Goal: Task Accomplishment & Management: Use online tool/utility

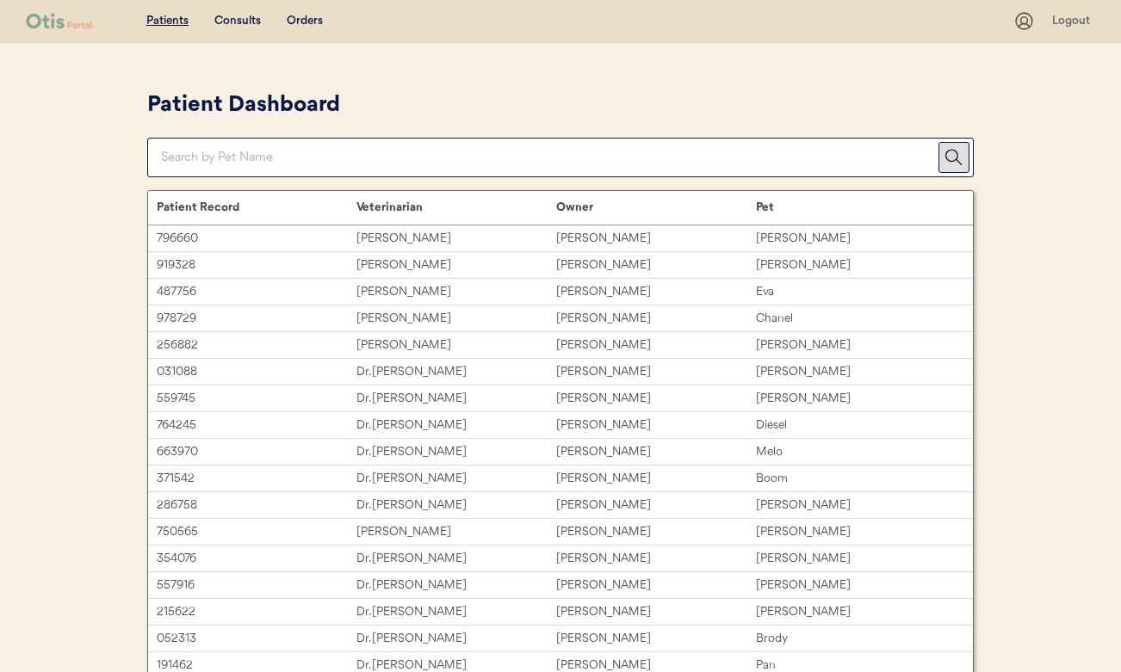
click at [242, 10] on div "Patients Consults Orders" at bounding box center [519, 21] width 987 height 22
click at [239, 15] on div "Consults" at bounding box center [237, 21] width 46 height 17
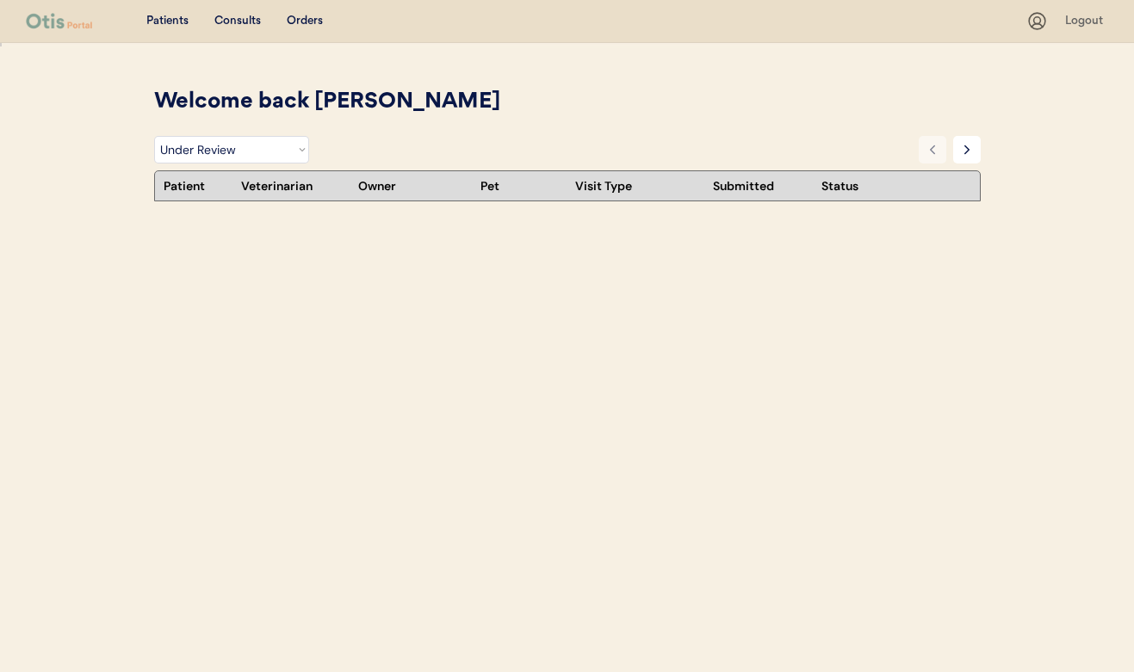
select select ""under_review""
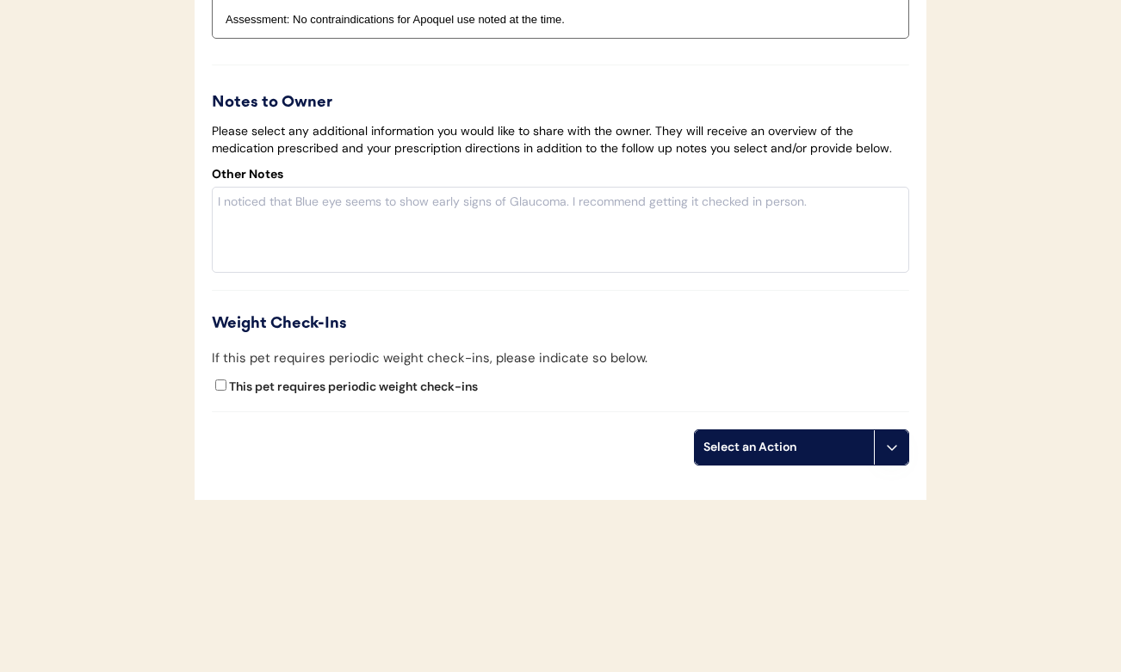
scroll to position [3109, 0]
click at [807, 438] on div "Select an Action" at bounding box center [784, 447] width 179 height 34
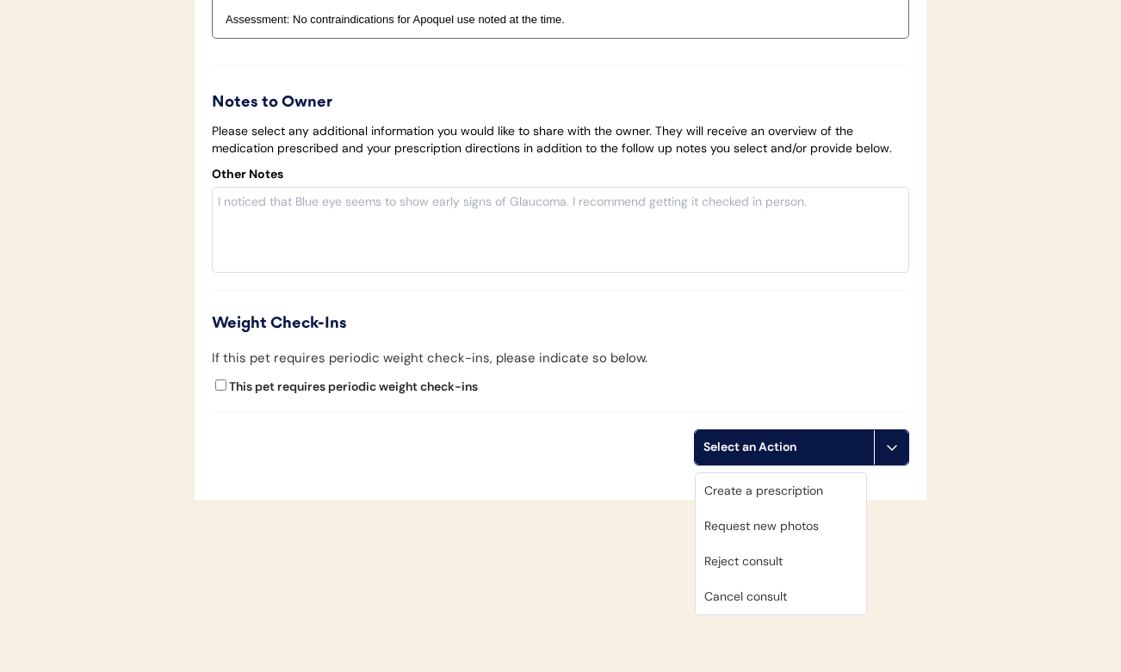
click at [786, 477] on div "Create a prescription" at bounding box center [781, 490] width 170 height 35
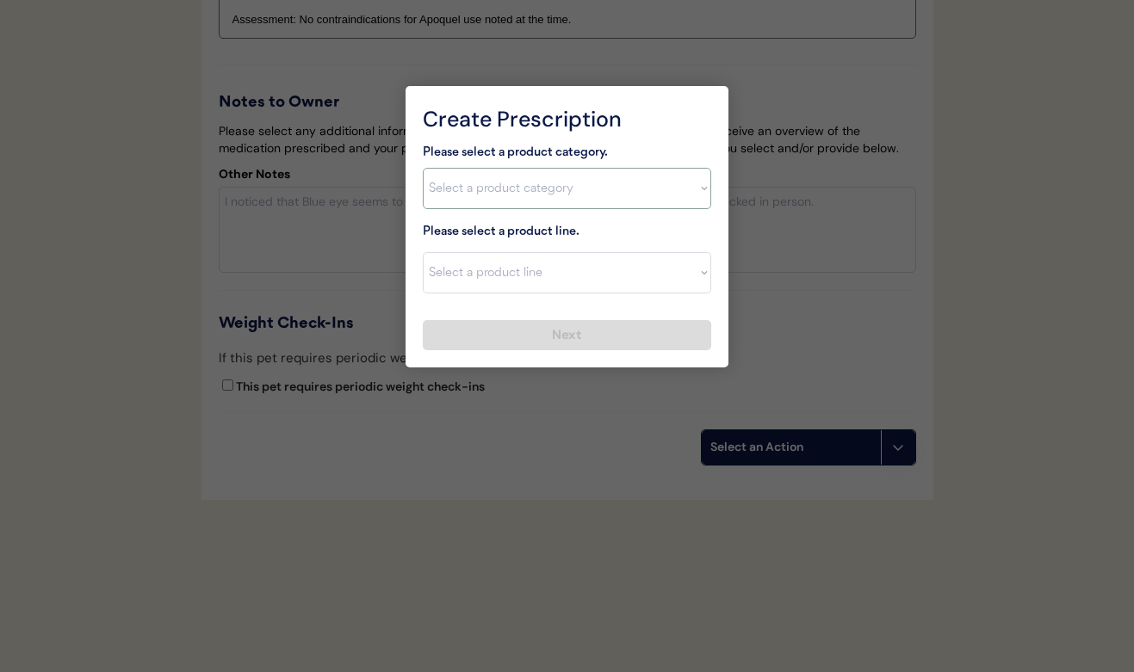
select select ""allergies""
click at [319, 248] on div at bounding box center [567, 336] width 1134 height 672
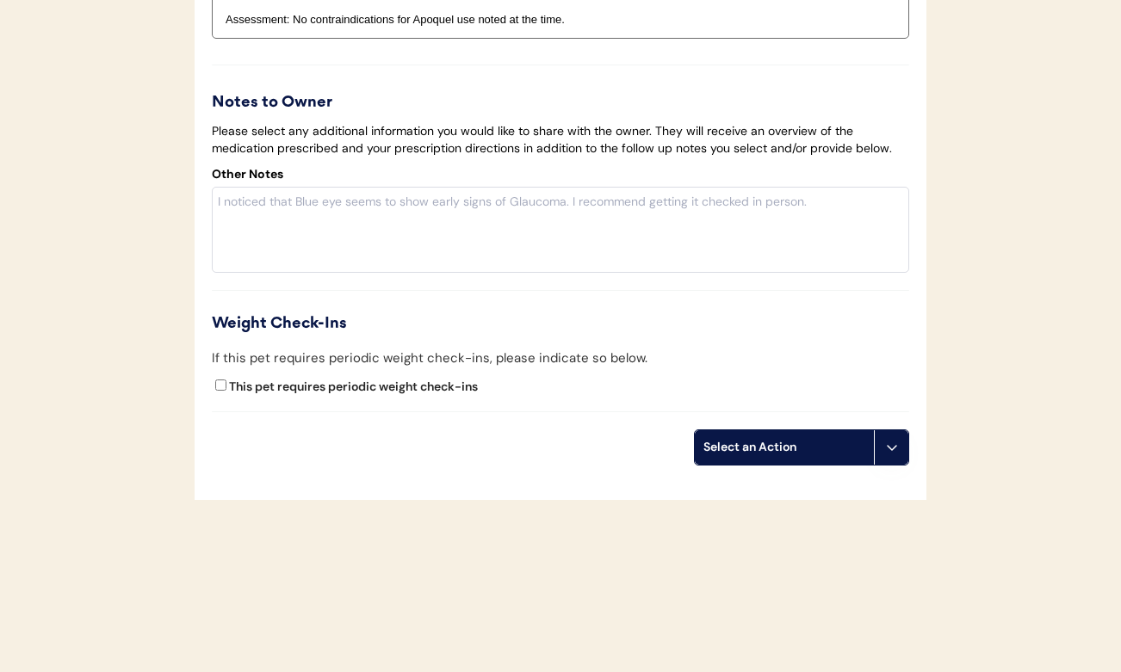
click at [734, 449] on div "Select an Action" at bounding box center [784, 447] width 162 height 17
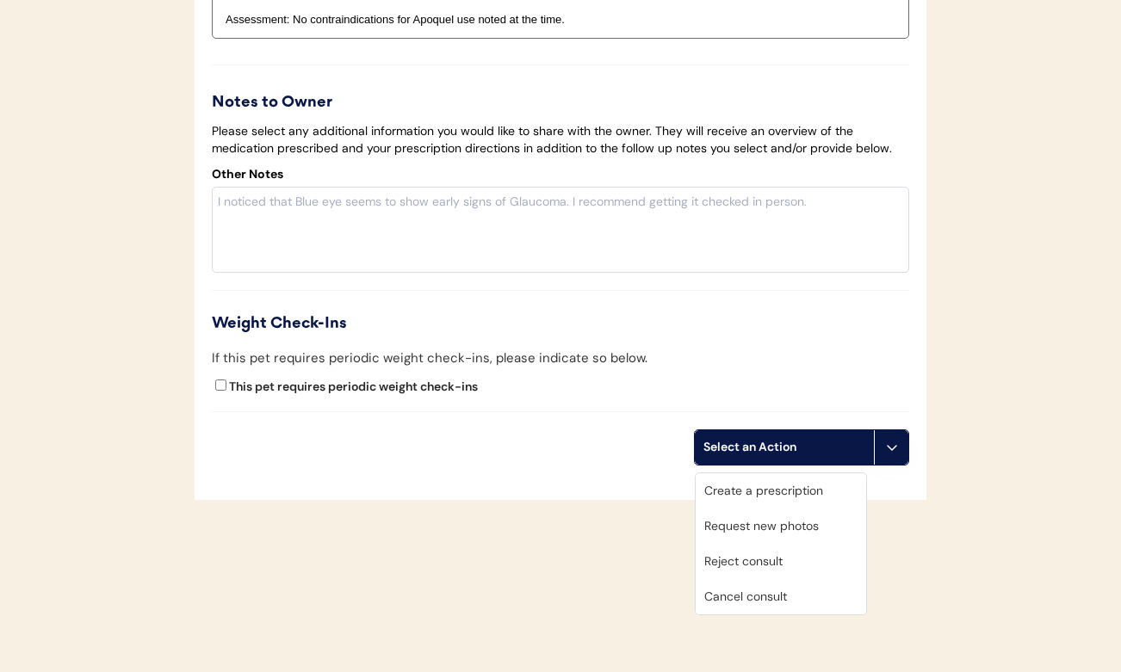
click at [629, 350] on div "If this pet requires periodic weight check-ins, please indicate so below." at bounding box center [430, 359] width 436 height 20
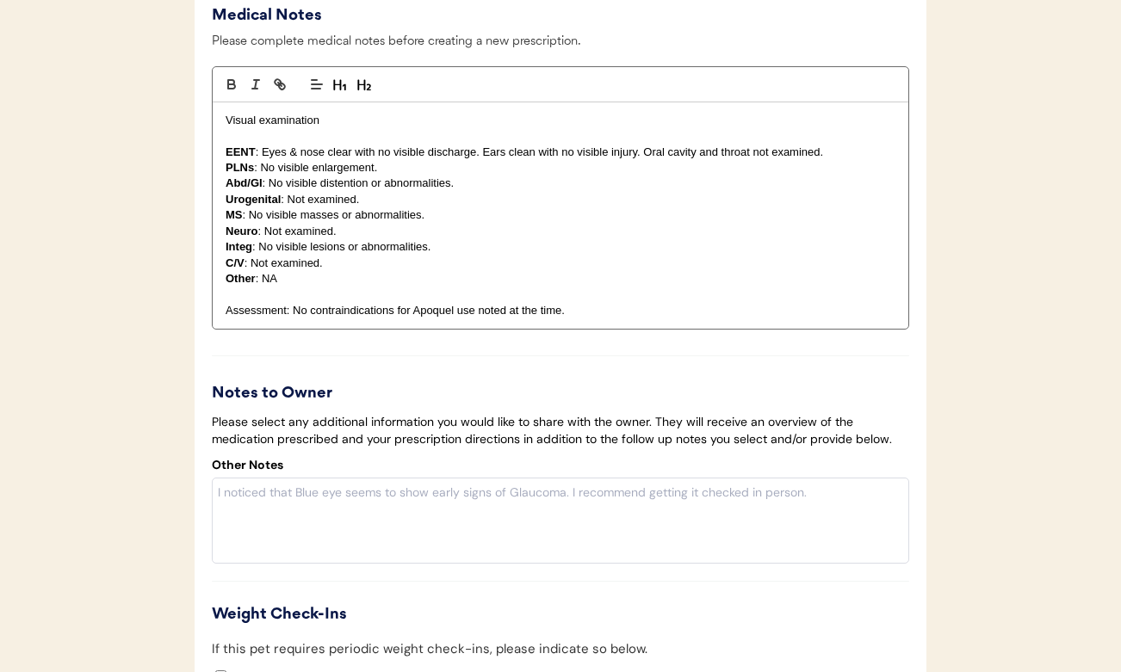
scroll to position [2807, 0]
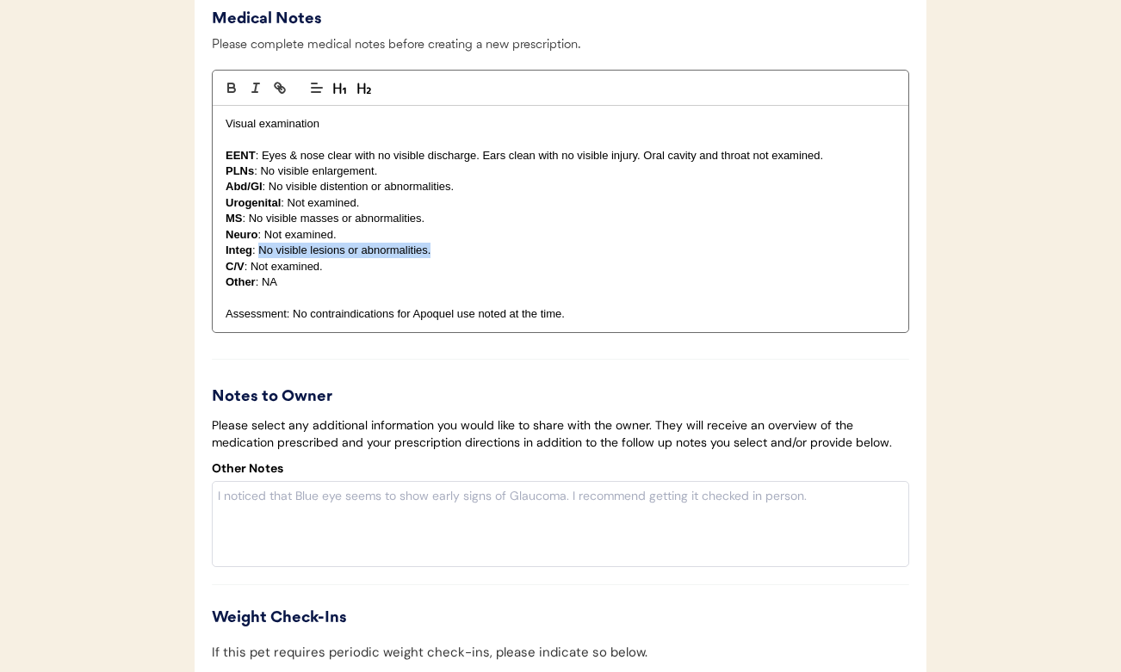
drag, startPoint x: 449, startPoint y: 256, endPoint x: 261, endPoint y: 265, distance: 188.8
click at [261, 258] on p "Integ : No visible lesions or abnormalities." at bounding box center [561, 250] width 670 height 15
click at [351, 258] on p "Integ : moderate generlized crusting and erythema on face" at bounding box center [561, 250] width 670 height 15
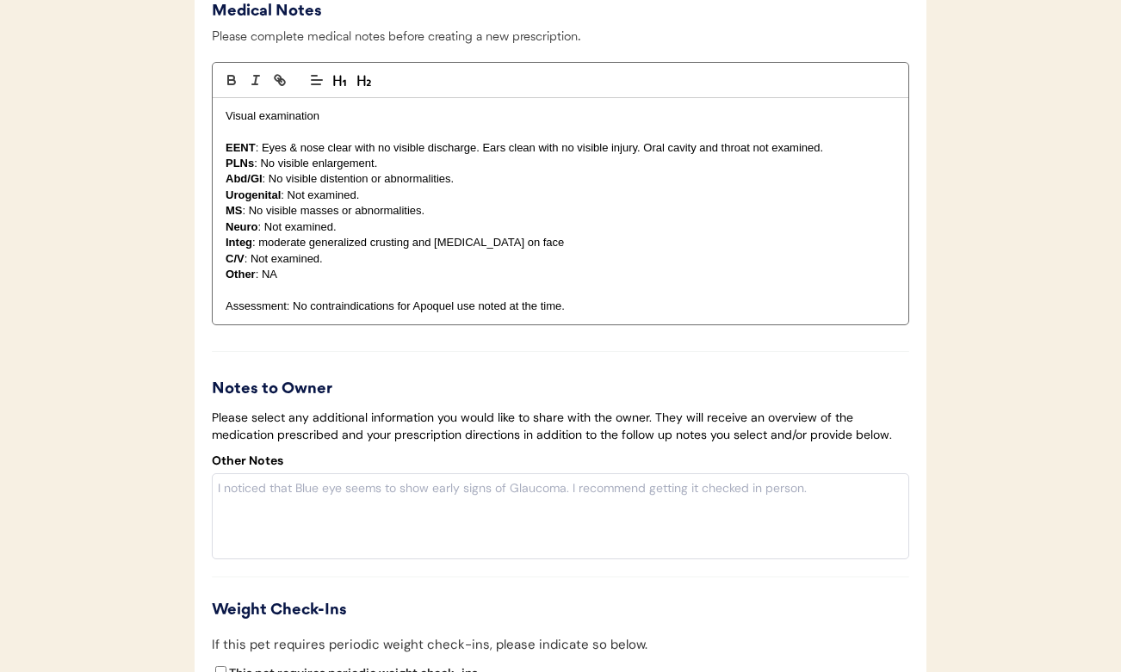
scroll to position [2820, 0]
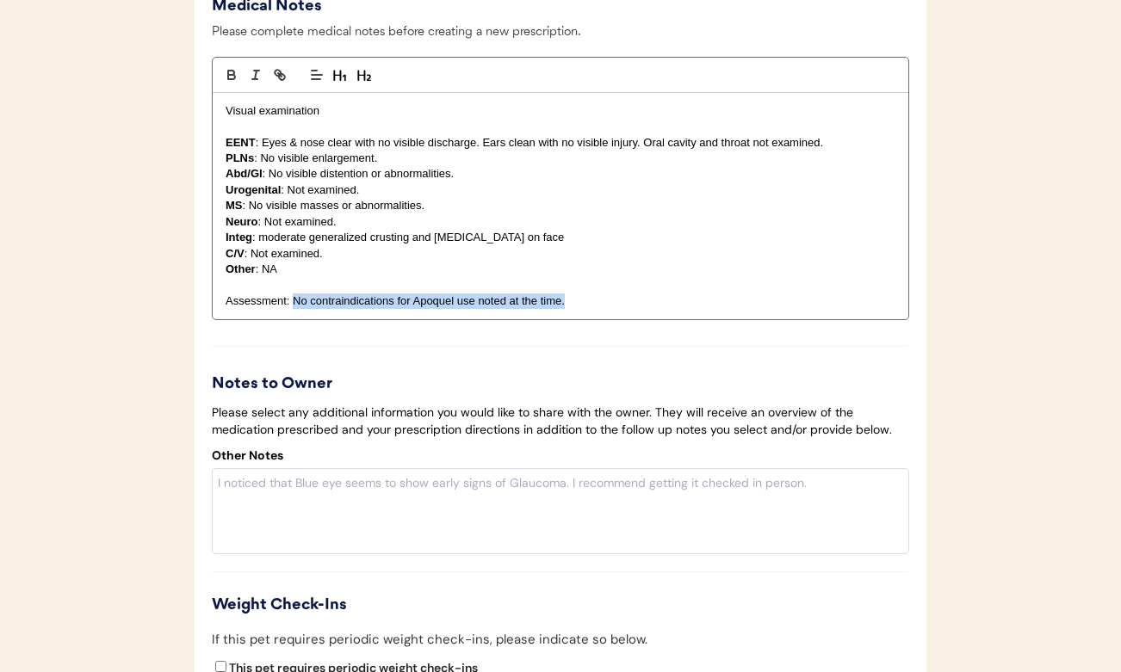
drag, startPoint x: 574, startPoint y: 315, endPoint x: 294, endPoint y: 312, distance: 279.8
click at [294, 309] on p "Assessment: No contraindications for Apoquel use noted at the time." at bounding box center [561, 301] width 670 height 15
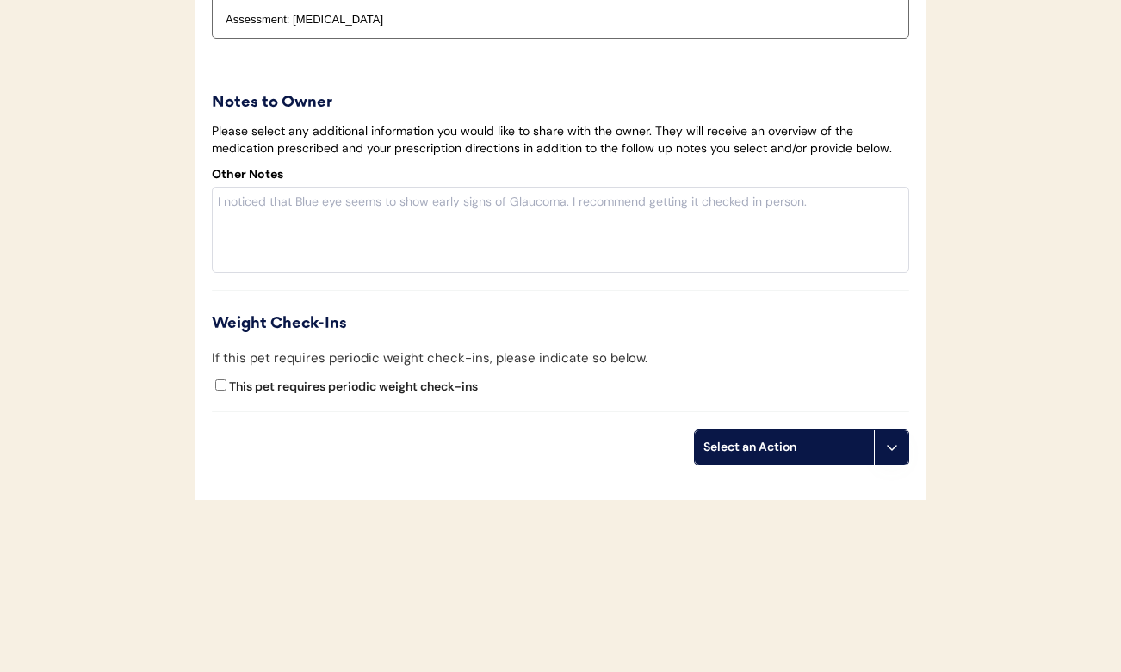
scroll to position [3109, 0]
click at [749, 448] on div "Select an Action" at bounding box center [784, 447] width 162 height 17
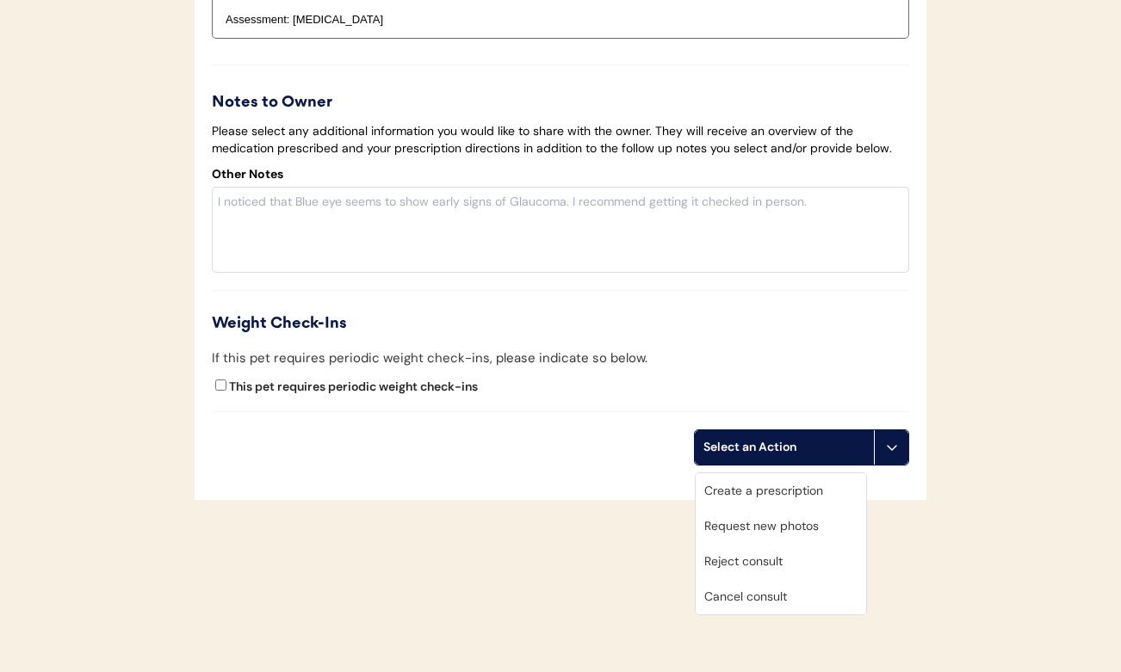
click at [727, 479] on div "Create a prescription" at bounding box center [781, 490] width 170 height 35
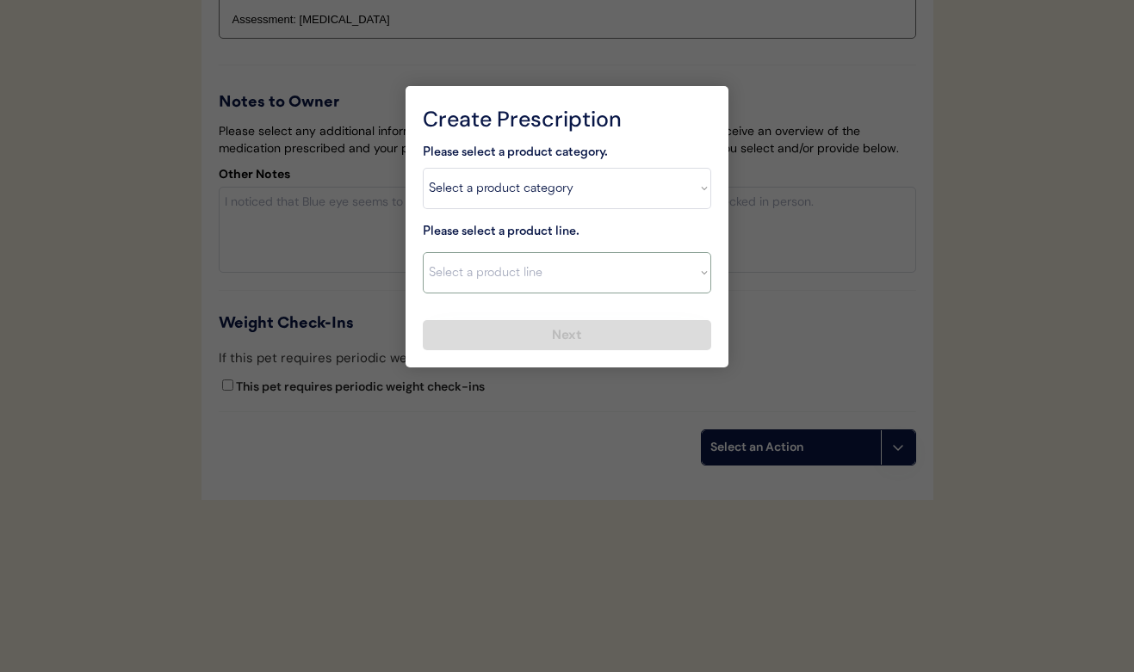
select select ""Prednisone""
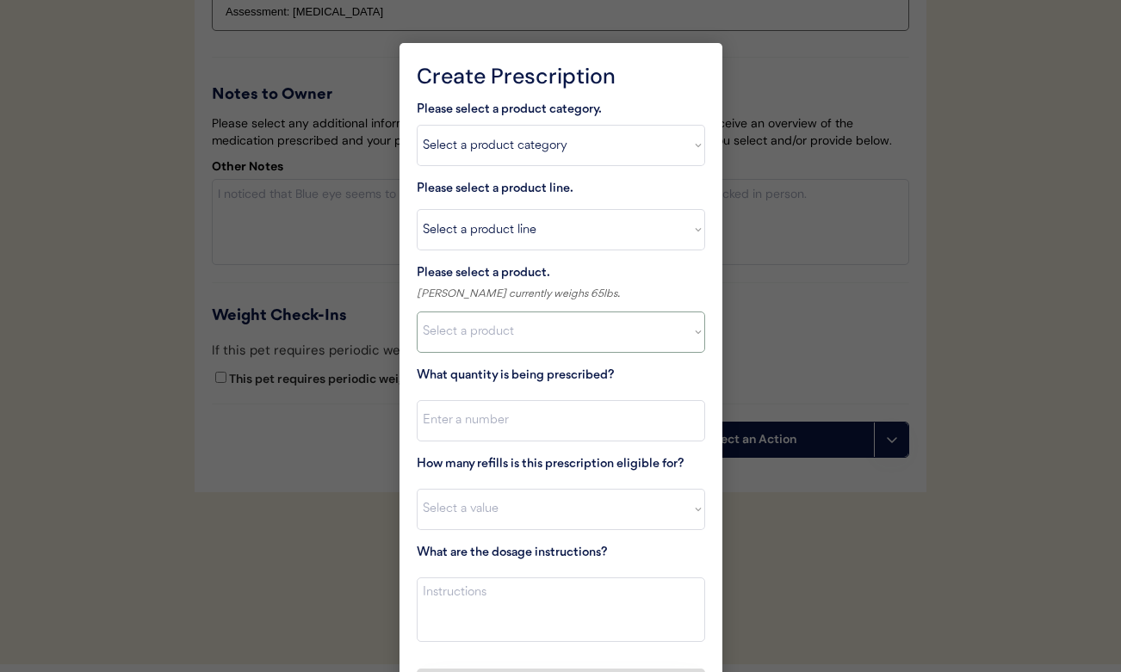
select select ""1348695171700984260__LOOKUP__1720044701986x487208900967641660""
click at [499, 418] on input "input" at bounding box center [561, 420] width 288 height 41
click at [533, 591] on textarea at bounding box center [561, 610] width 288 height 65
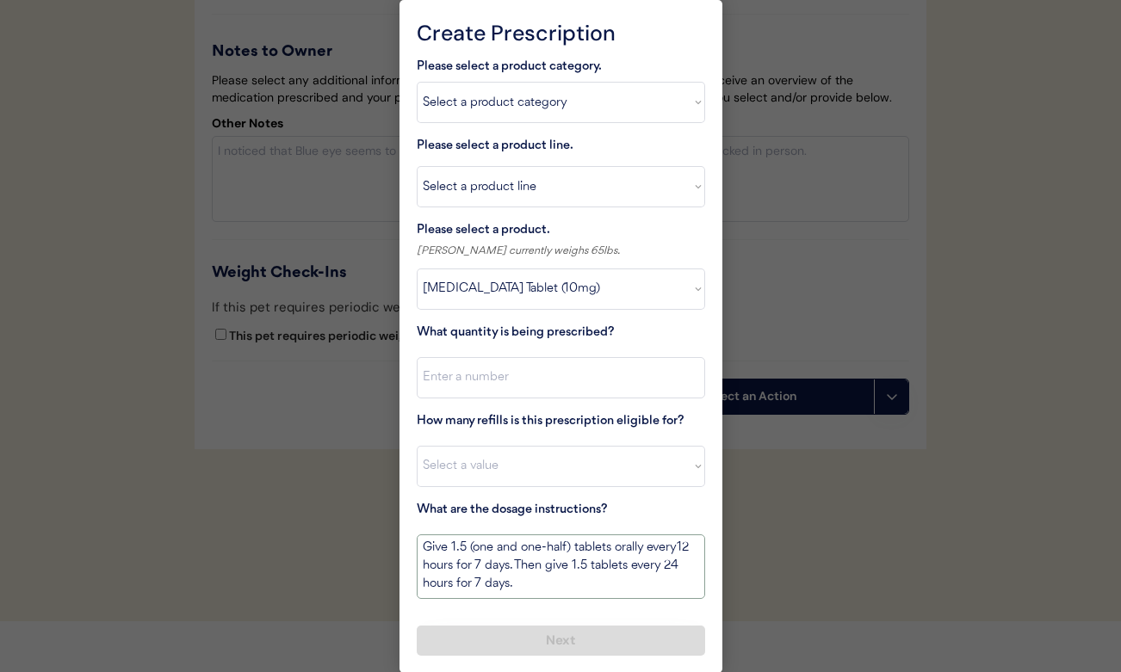
scroll to position [3151, 0]
type textarea "Give 1.5 (one and one-half) tablets orally every12 hours for 7 days. Then give …"
click at [560, 375] on input "input" at bounding box center [561, 378] width 288 height 41
type input "32"
select select "0"
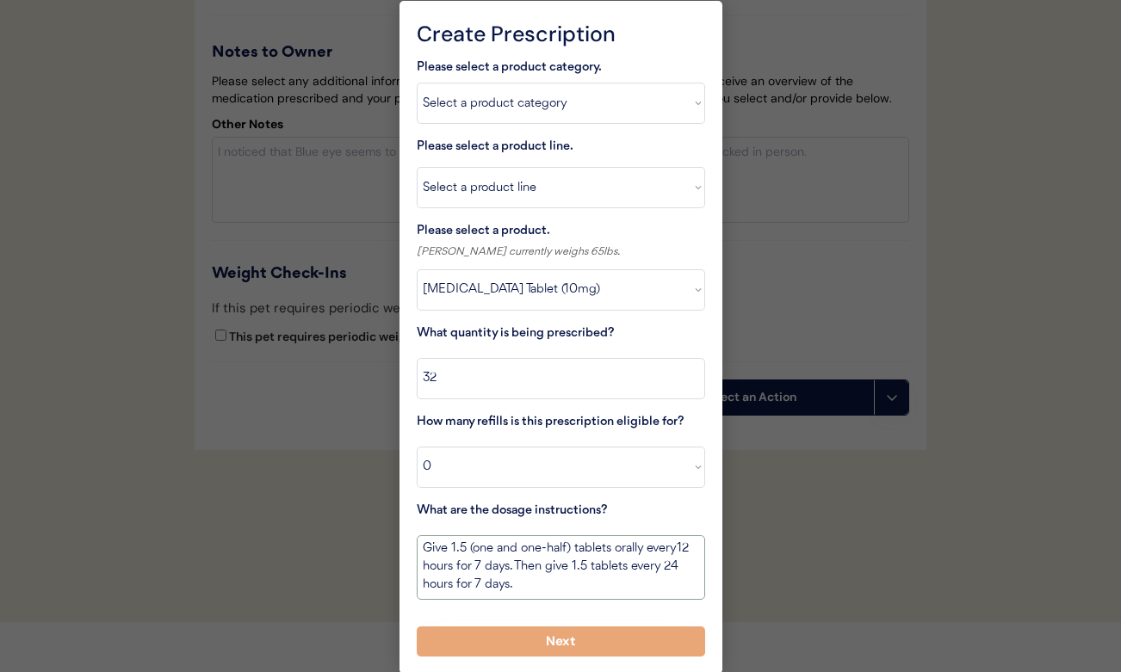
click at [547, 582] on textarea "Give 1.5 (one and one-half) tablets orally every12 hours for 7 days. Then give …" at bounding box center [561, 567] width 288 height 65
click at [550, 632] on button "Next" at bounding box center [561, 642] width 288 height 30
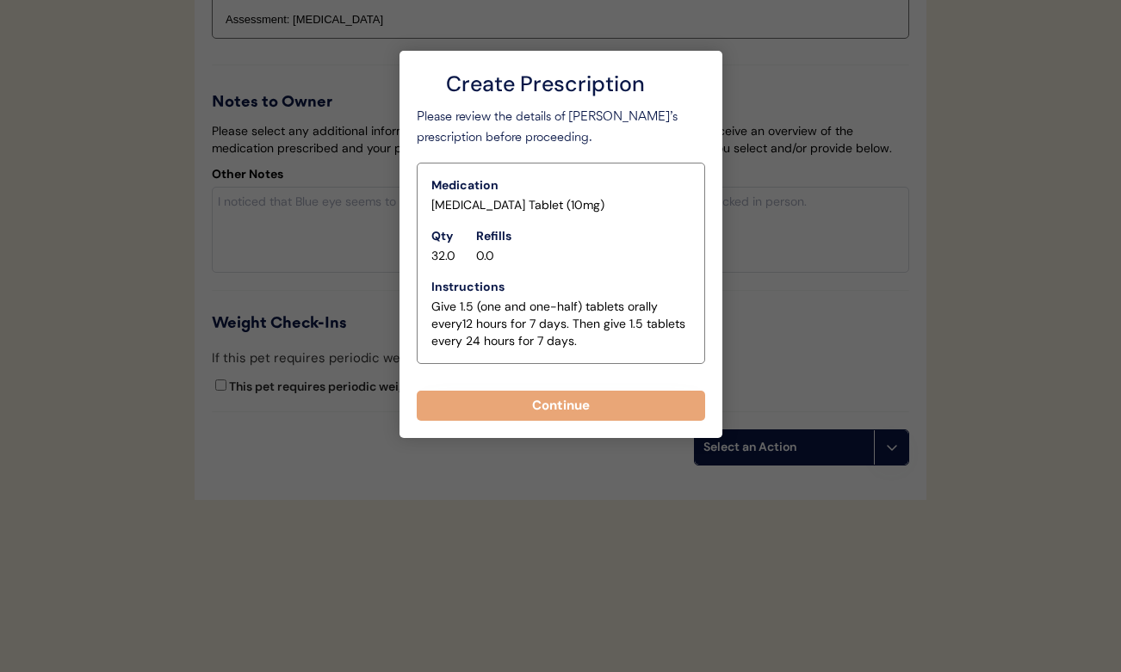
scroll to position [3109, 0]
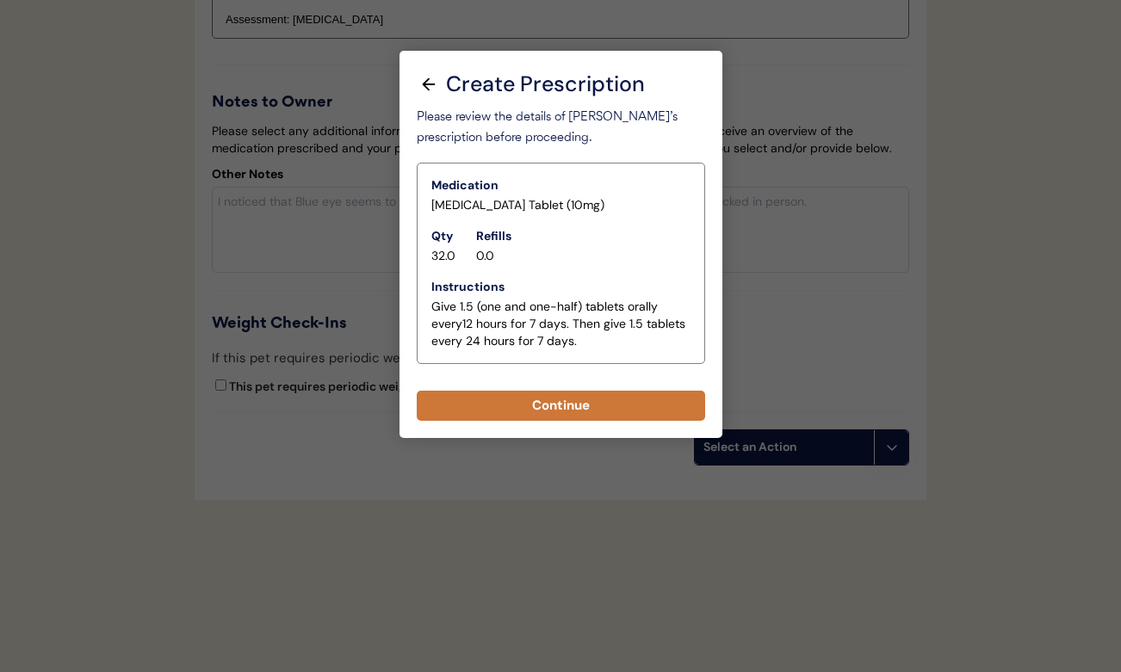
click at [516, 391] on button "Continue" at bounding box center [561, 406] width 288 height 30
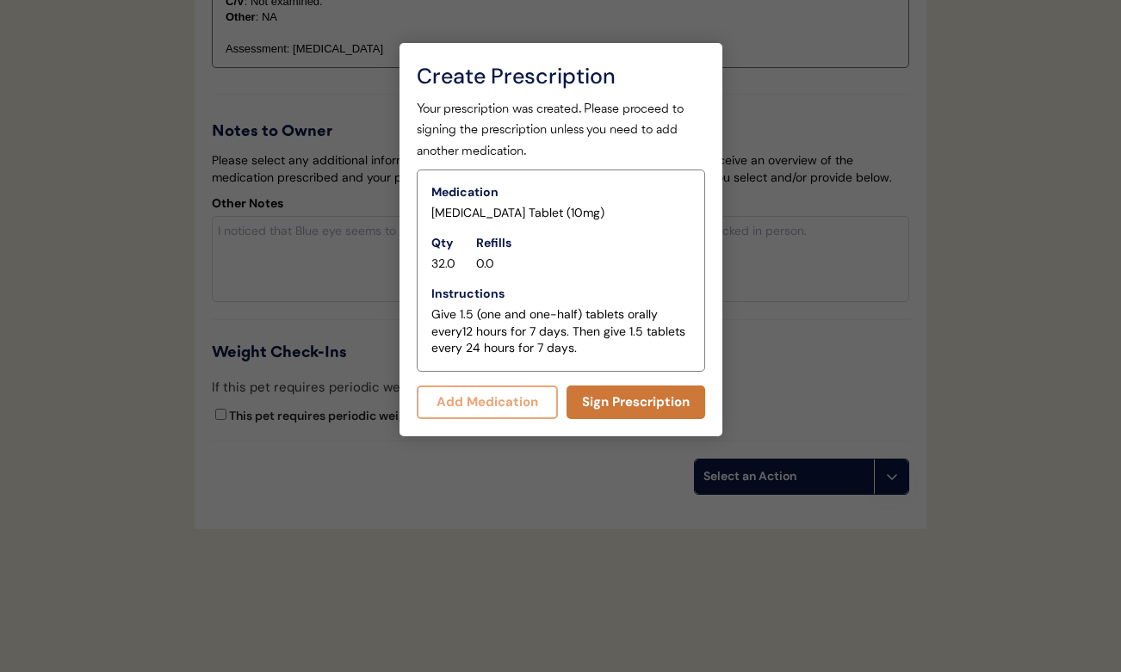
click at [606, 396] on button "Sign Prescription" at bounding box center [635, 403] width 139 height 34
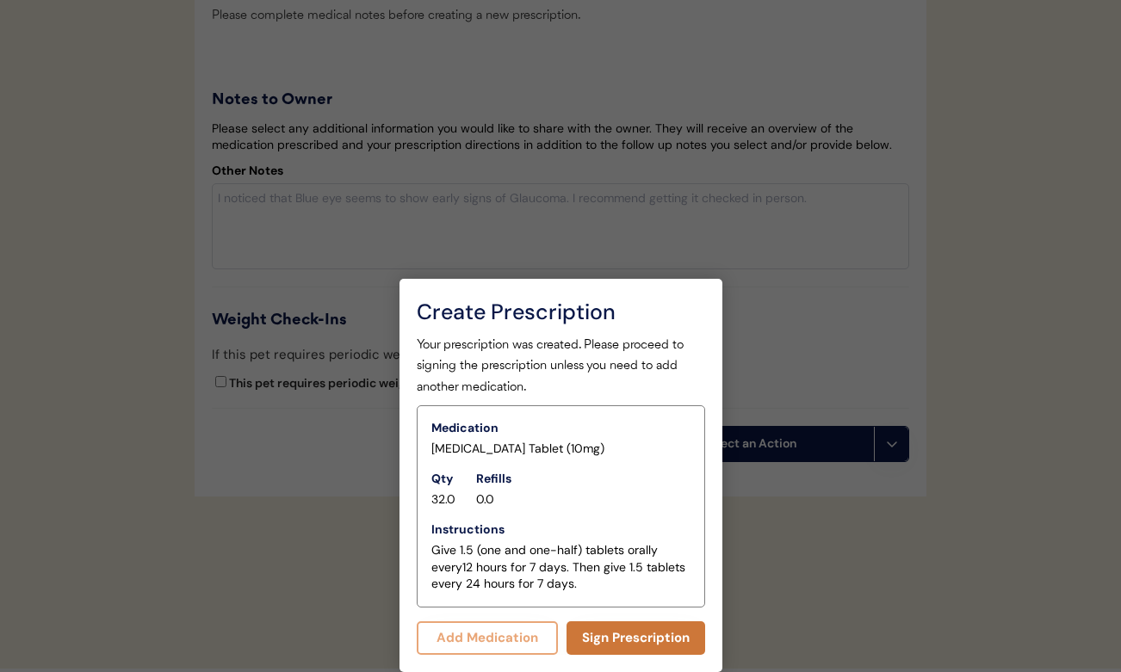
scroll to position [2883, 0]
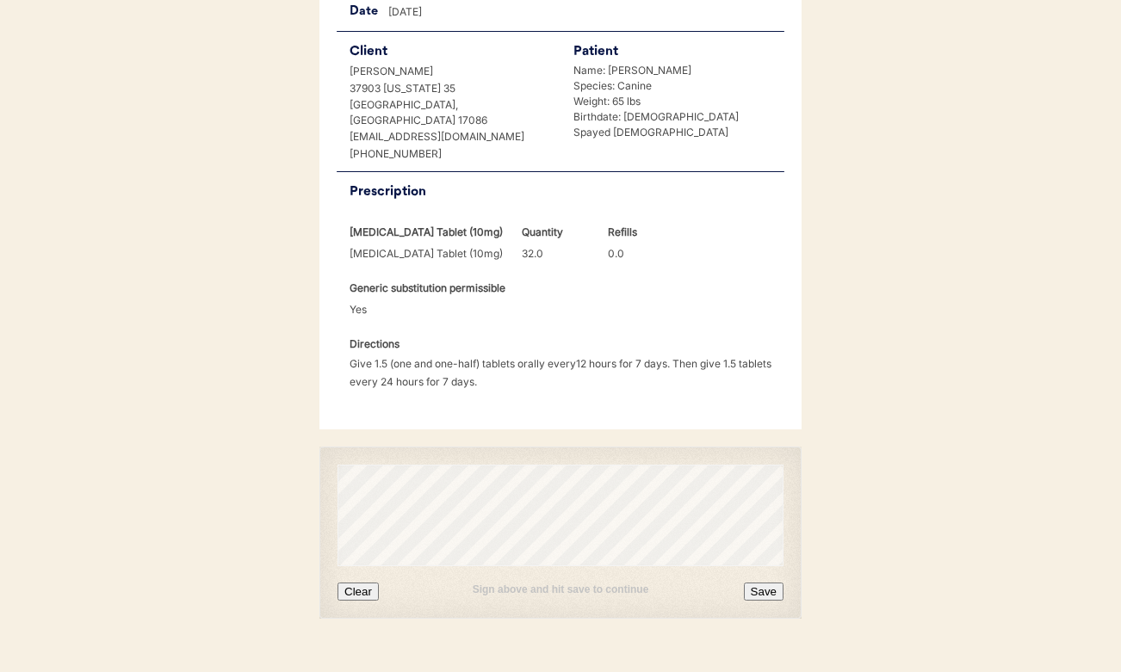
scroll to position [380, 0]
click at [360, 584] on button "Clear" at bounding box center [357, 593] width 41 height 18
click at [762, 584] on button "Save" at bounding box center [764, 593] width 40 height 18
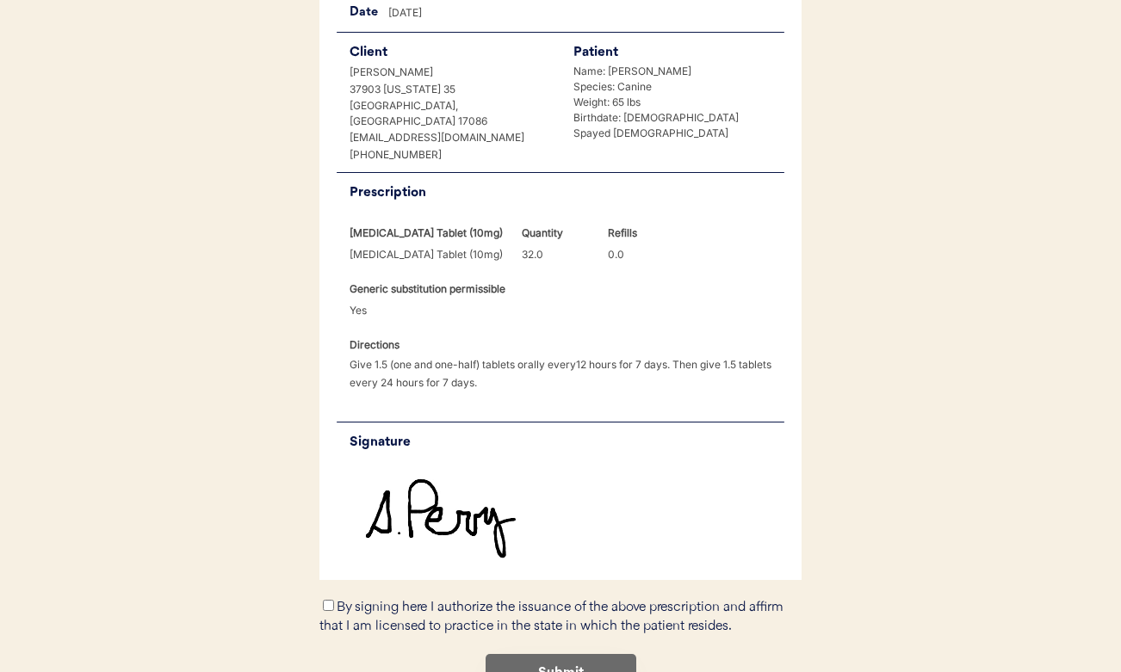
click at [327, 600] on input "By signing here I authorize the issuance of the above prescription and affirm t…" at bounding box center [328, 605] width 11 height 11
checkbox input "true"
click at [539, 654] on button "Submit" at bounding box center [560, 673] width 151 height 39
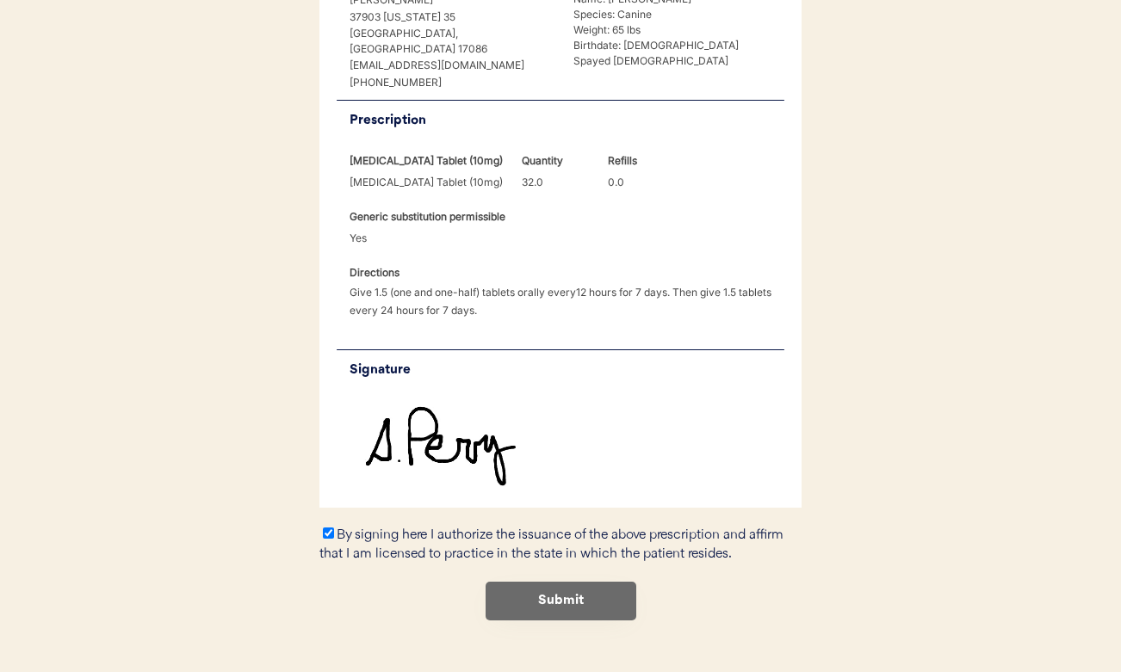
scroll to position [451, 0]
click at [526, 583] on button "Submit" at bounding box center [560, 602] width 151 height 39
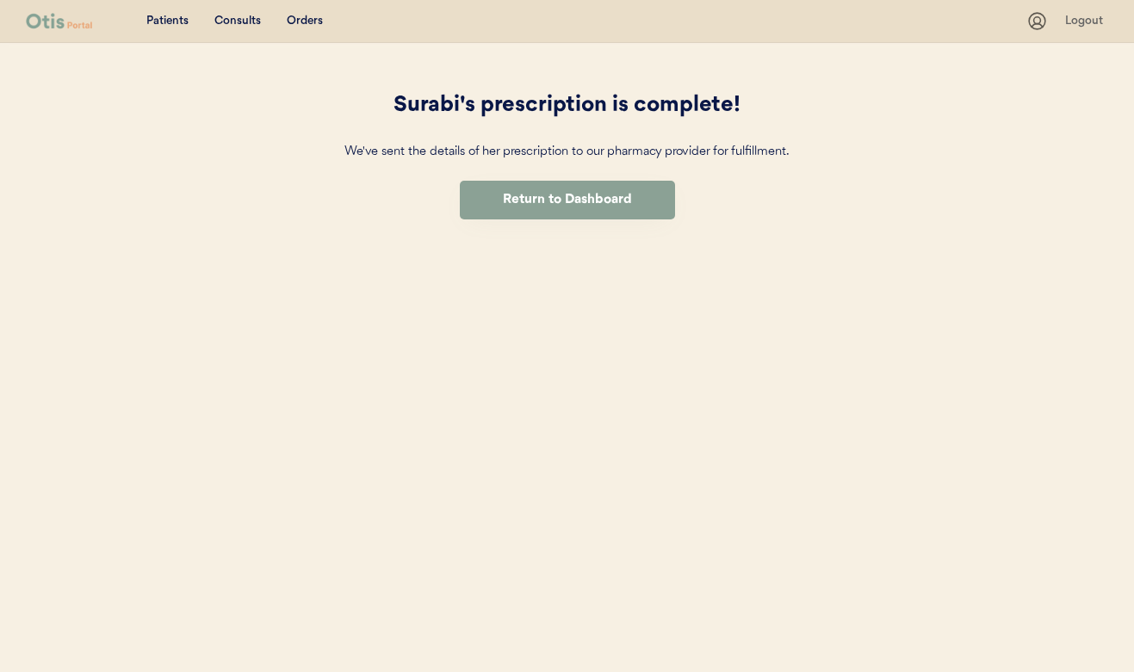
click at [567, 198] on button "Return to Dashboard" at bounding box center [567, 200] width 215 height 39
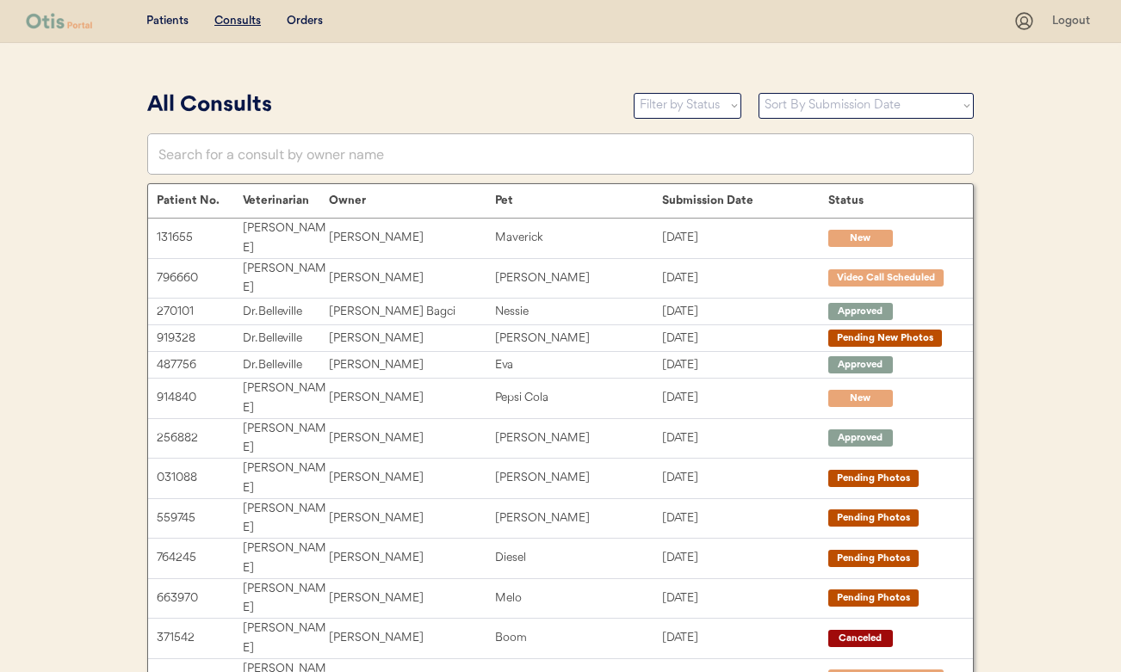
click at [251, 21] on u "Consults" at bounding box center [237, 21] width 46 height 12
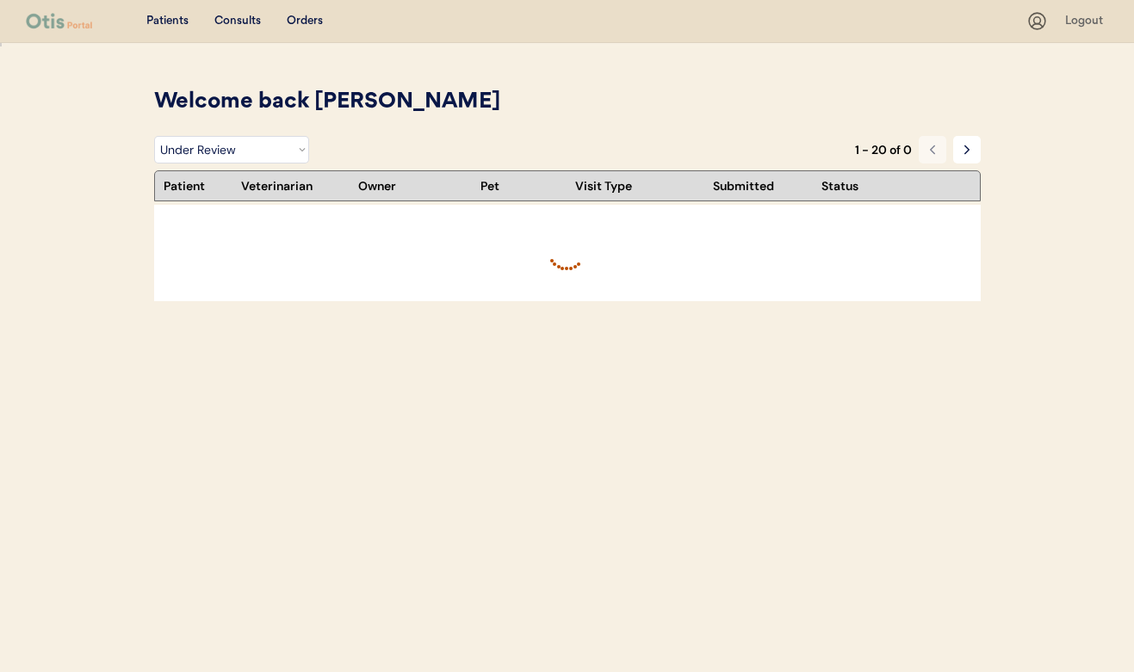
select select ""under_review""
